Goal: Navigation & Orientation: Find specific page/section

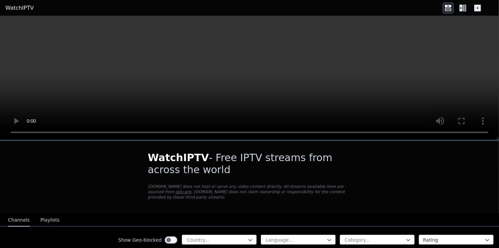
click at [46, 215] on button "Playlists" at bounding box center [50, 220] width 19 height 13
